Goal: Check status

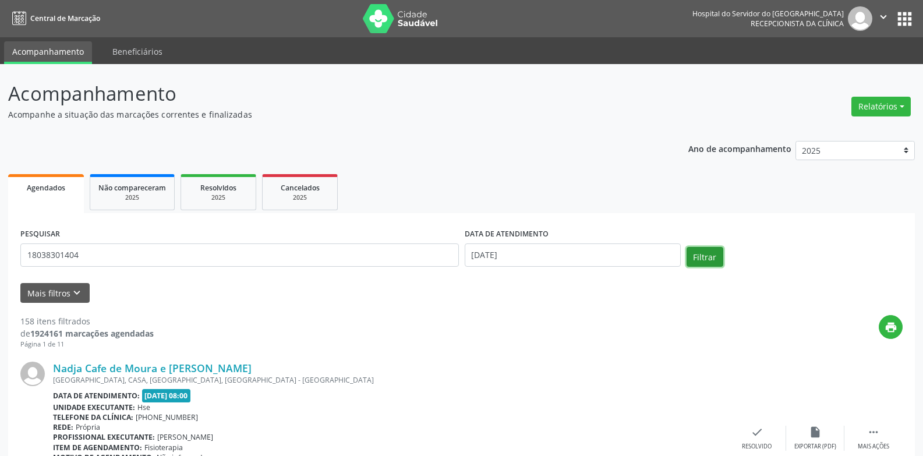
click at [708, 253] on button "Filtrar" at bounding box center [705, 257] width 37 height 20
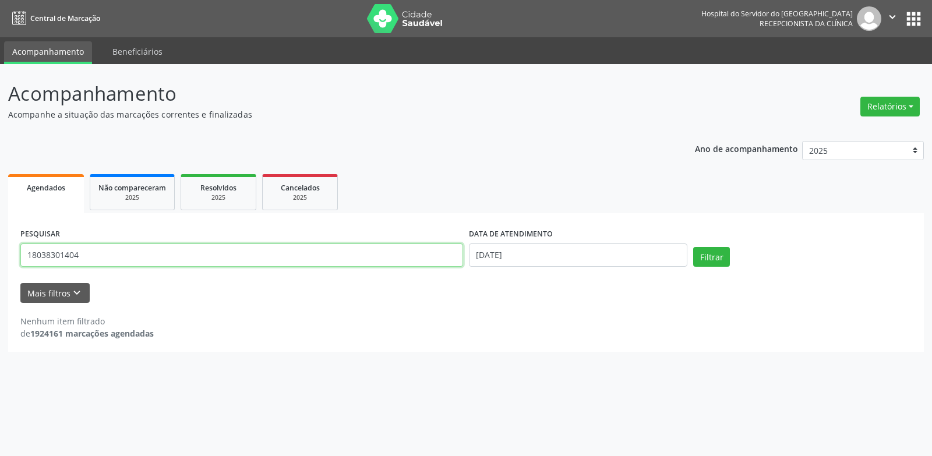
click at [102, 258] on input "18038301404" at bounding box center [241, 254] width 443 height 23
type input "1"
type input "[PERSON_NAME]"
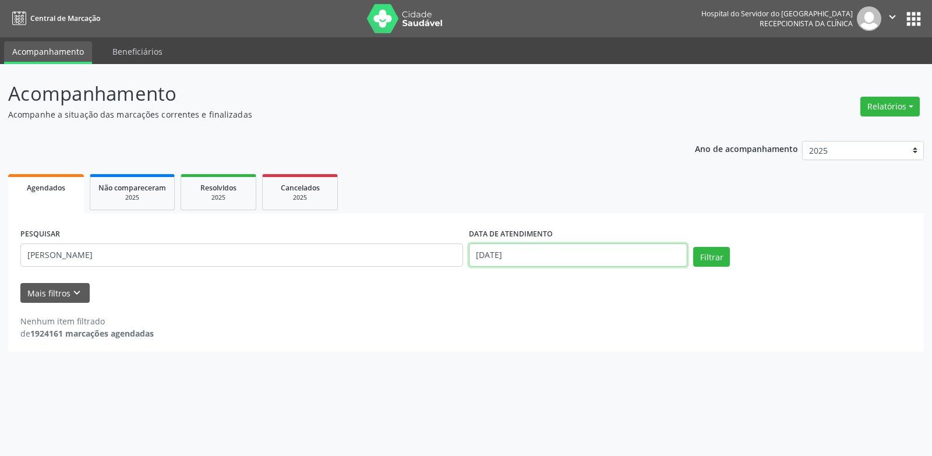
click at [560, 256] on input "[DATE]" at bounding box center [578, 254] width 218 height 23
click at [717, 260] on button "Filtrar" at bounding box center [711, 257] width 37 height 20
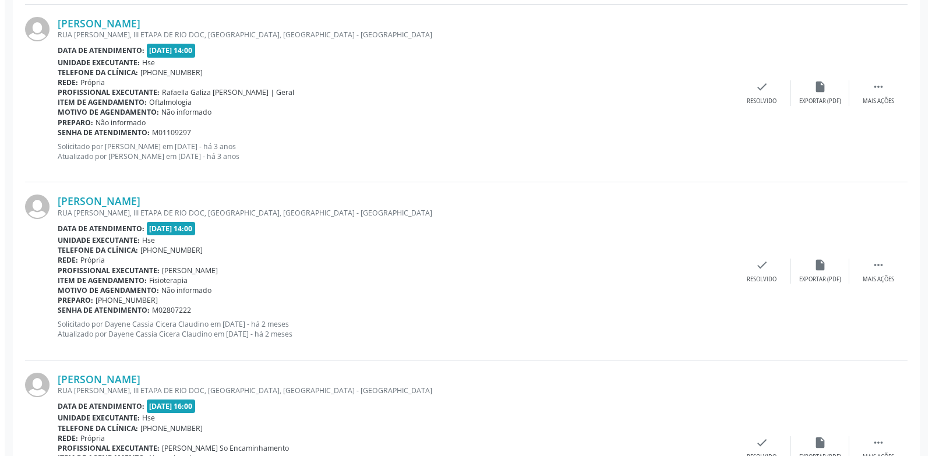
scroll to position [1158, 0]
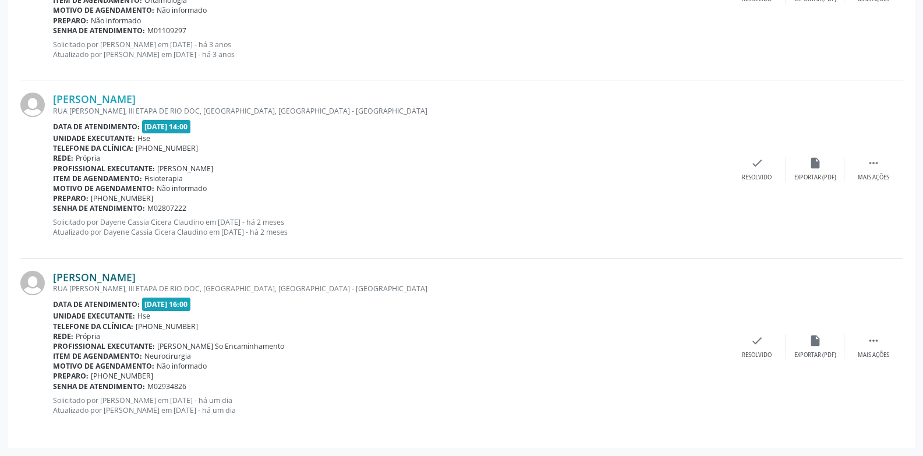
click at [136, 274] on link "[PERSON_NAME]" at bounding box center [94, 277] width 83 height 13
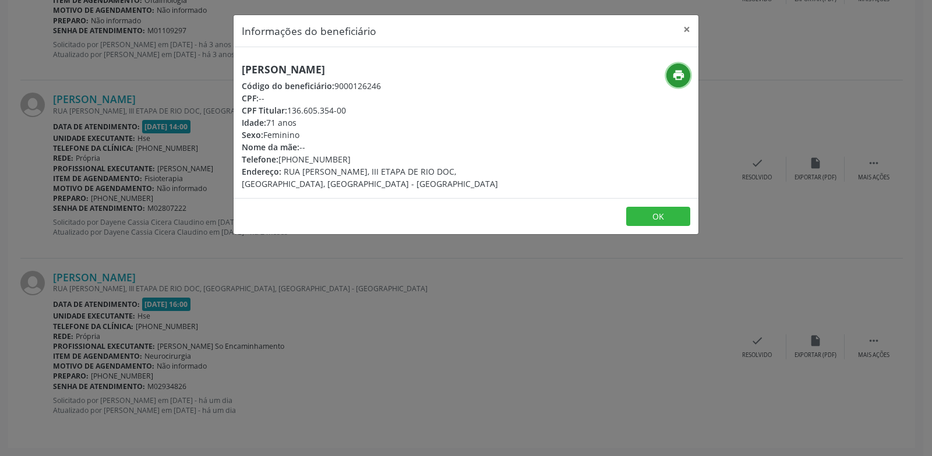
click at [682, 79] on icon "print" at bounding box center [678, 75] width 13 height 13
